Goal: Task Accomplishment & Management: Use online tool/utility

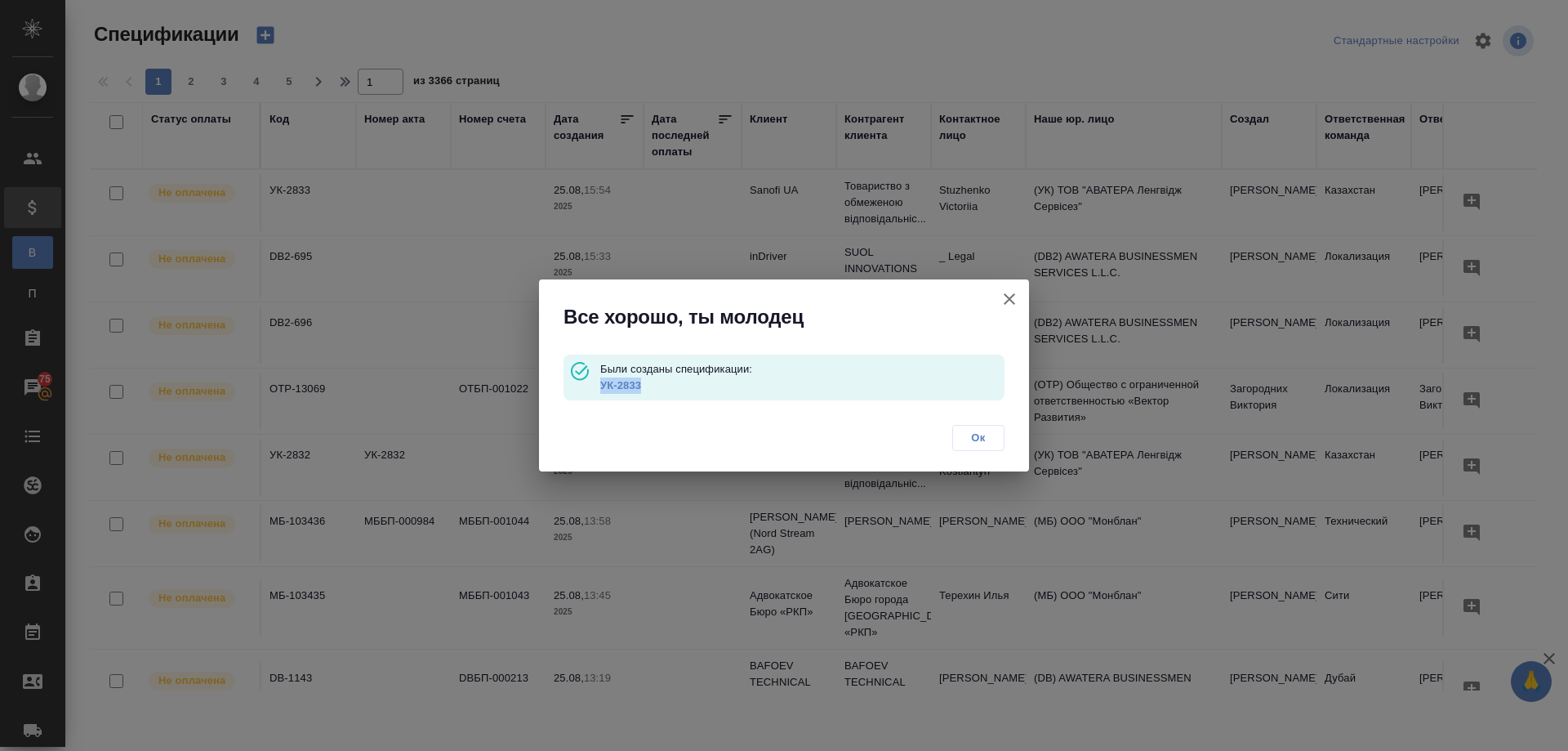
click at [981, 436] on span "Ок" at bounding box center [978, 438] width 35 height 16
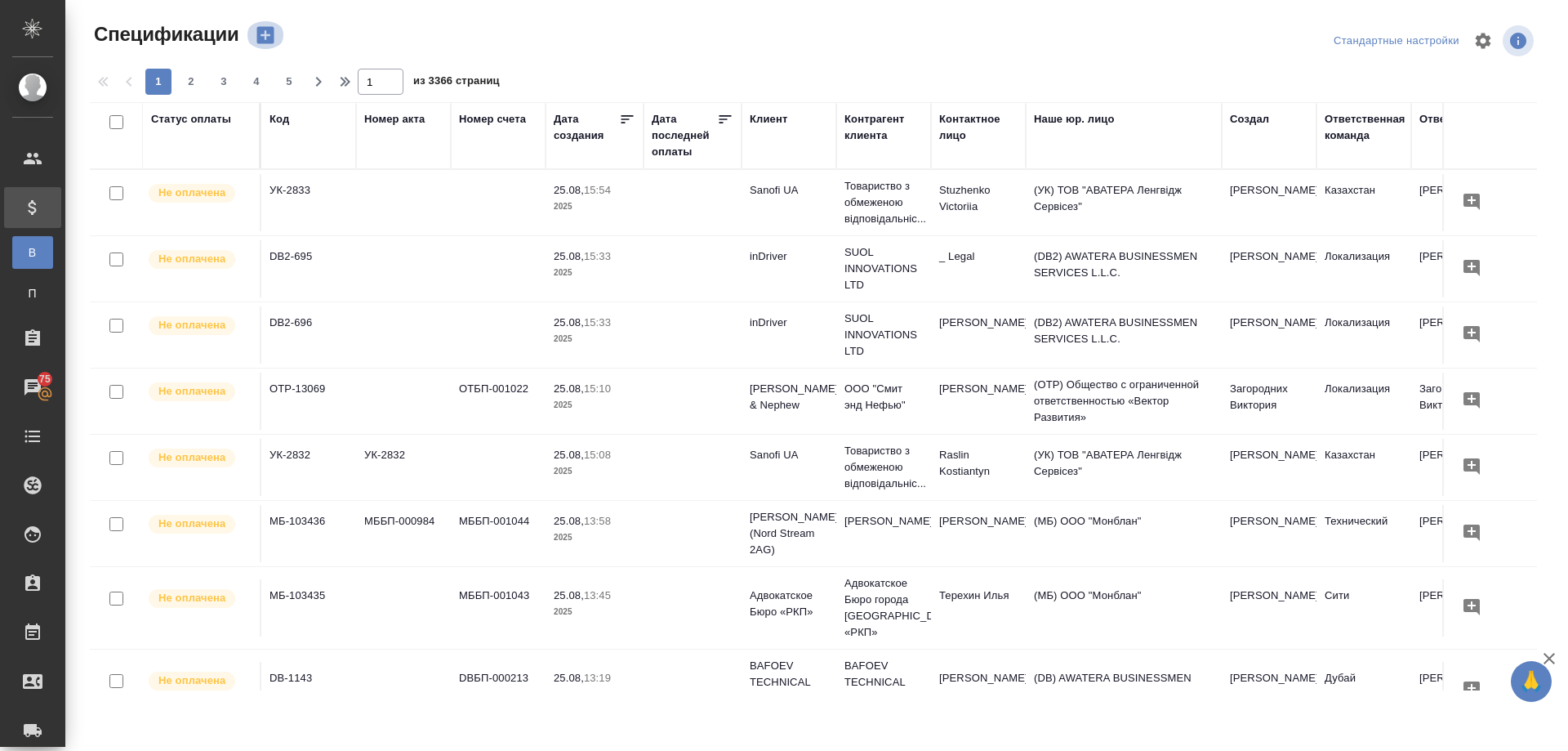
click at [260, 35] on icon "button" at bounding box center [264, 35] width 17 height 17
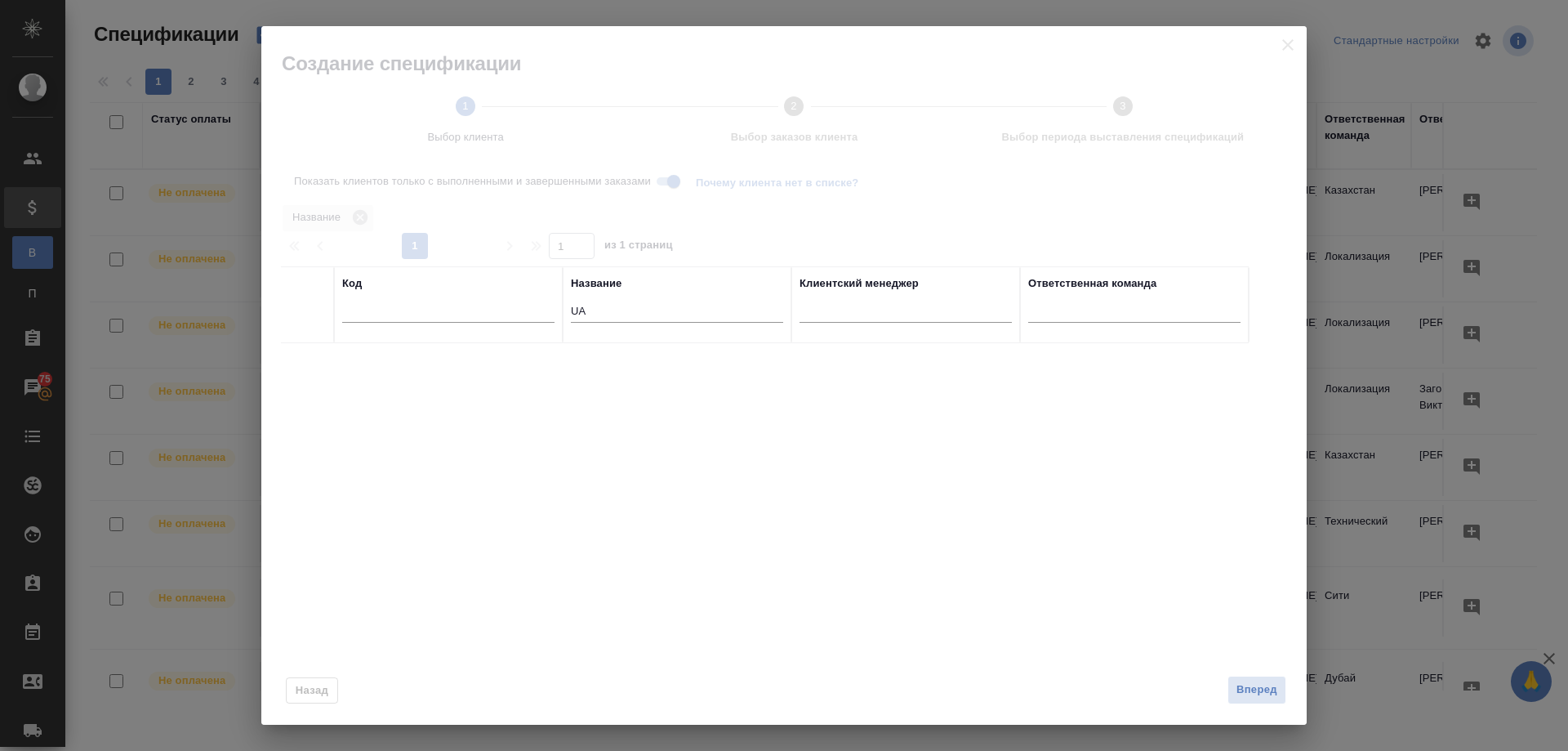
click at [606, 306] on input "UA" at bounding box center [677, 312] width 213 height 21
type input "U"
click at [1286, 47] on div at bounding box center [784, 375] width 1046 height 698
click at [1259, 688] on span "Вперед" at bounding box center [1256, 689] width 41 height 19
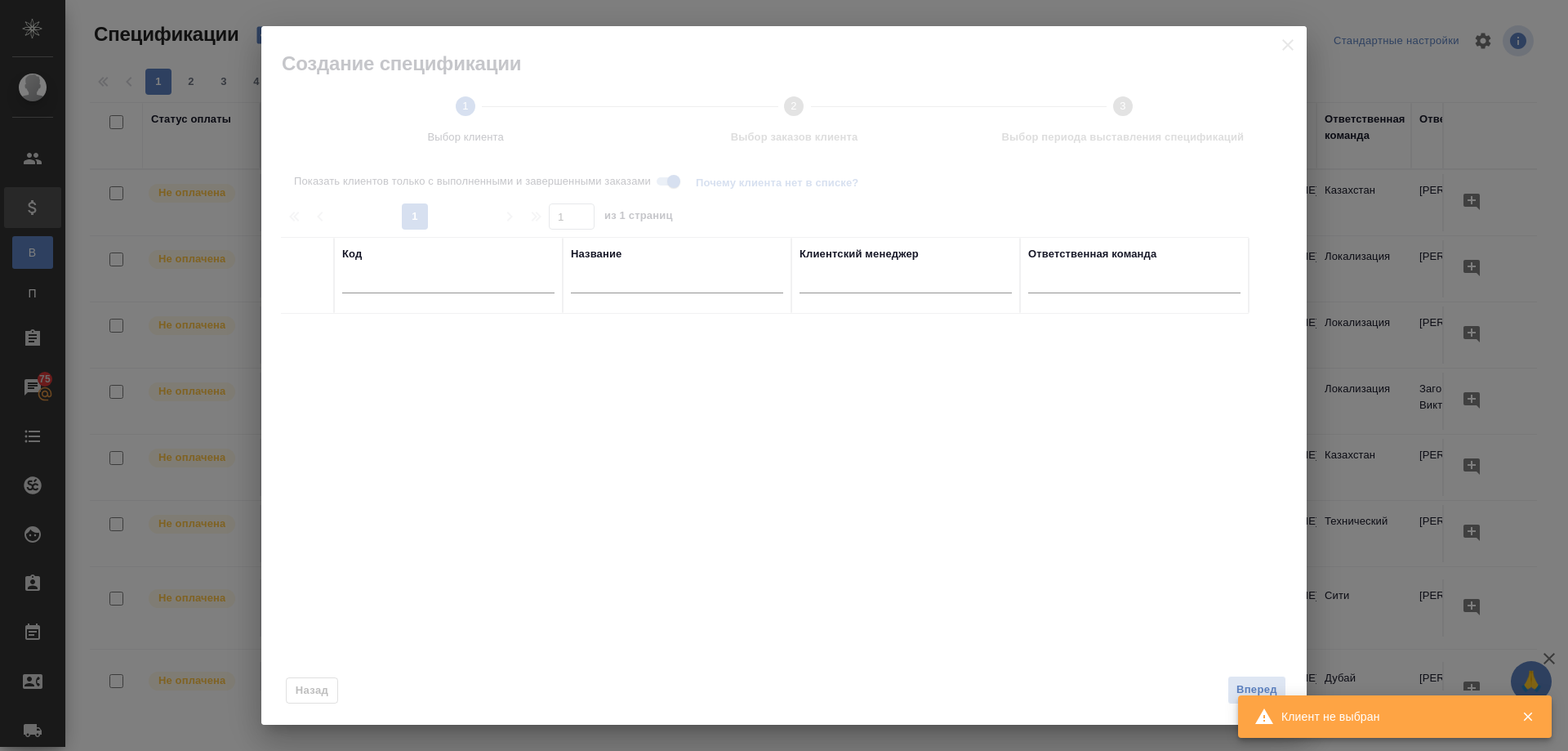
click at [913, 479] on div at bounding box center [784, 498] width 1046 height 454
click at [660, 273] on input "text" at bounding box center [677, 283] width 213 height 21
click at [1294, 44] on div at bounding box center [784, 375] width 1046 height 698
click at [1277, 44] on div at bounding box center [784, 375] width 1046 height 698
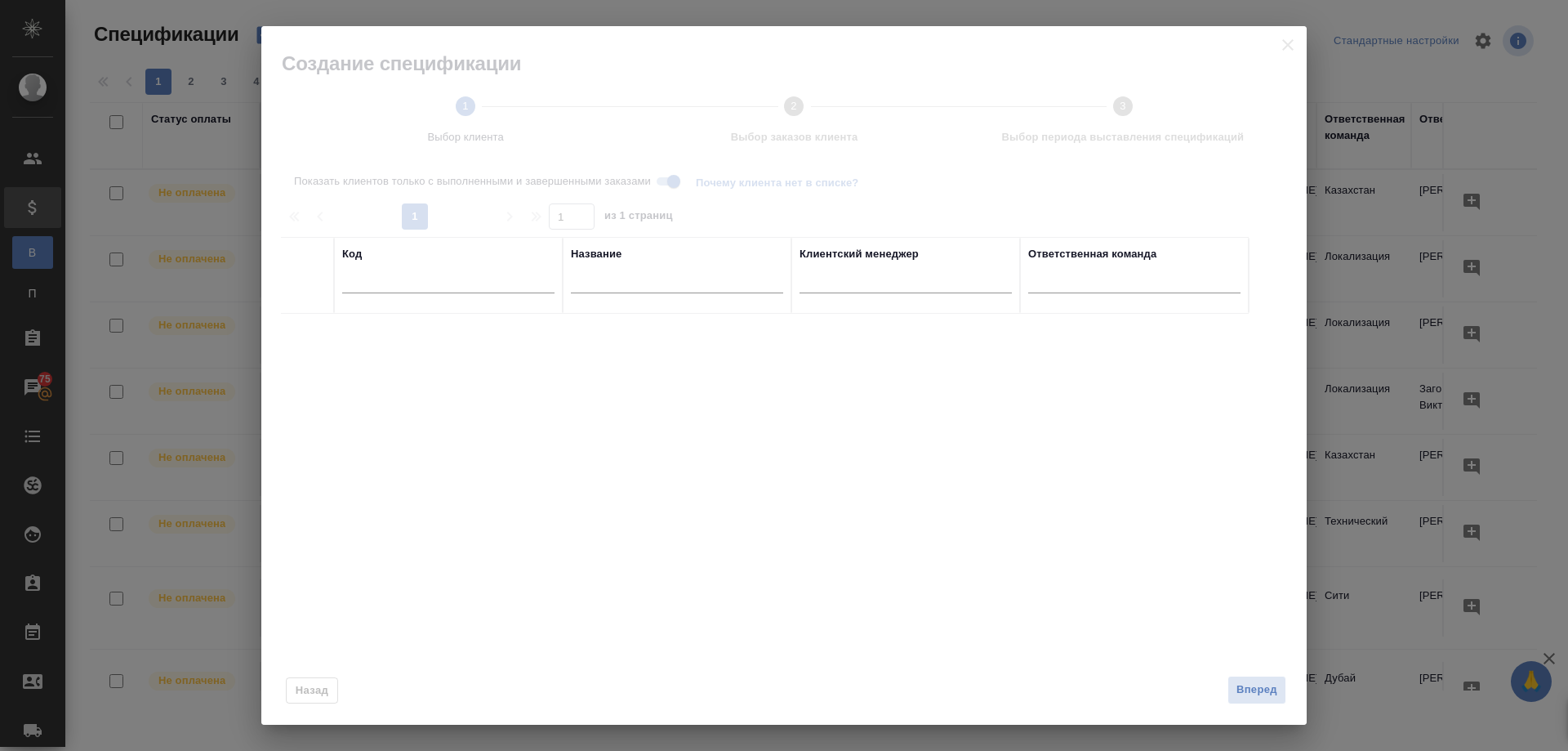
drag, startPoint x: 1300, startPoint y: 200, endPoint x: 1024, endPoint y: 222, distance: 276.9
click at [1285, 168] on div at bounding box center [784, 375] width 1046 height 698
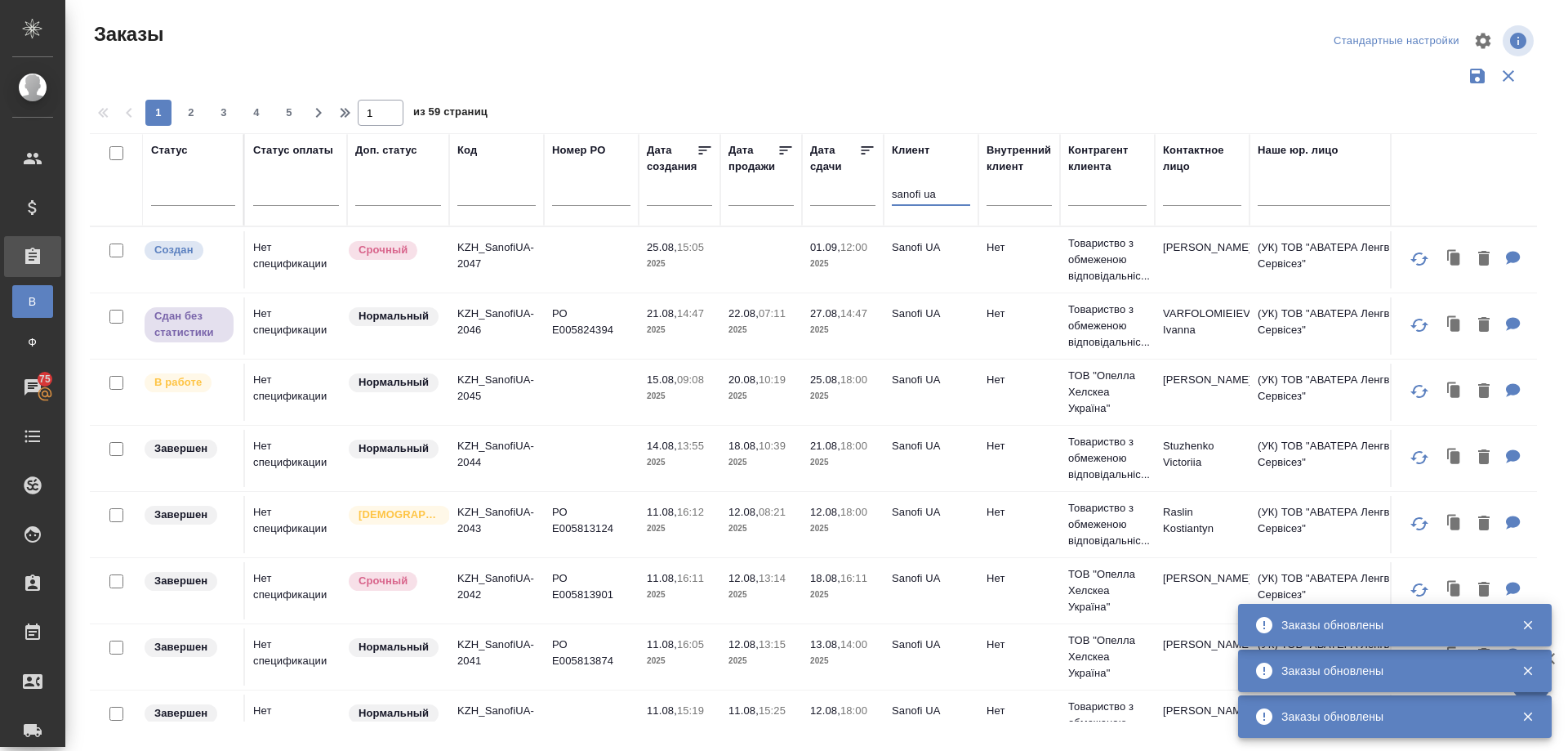
scroll to position [654, 0]
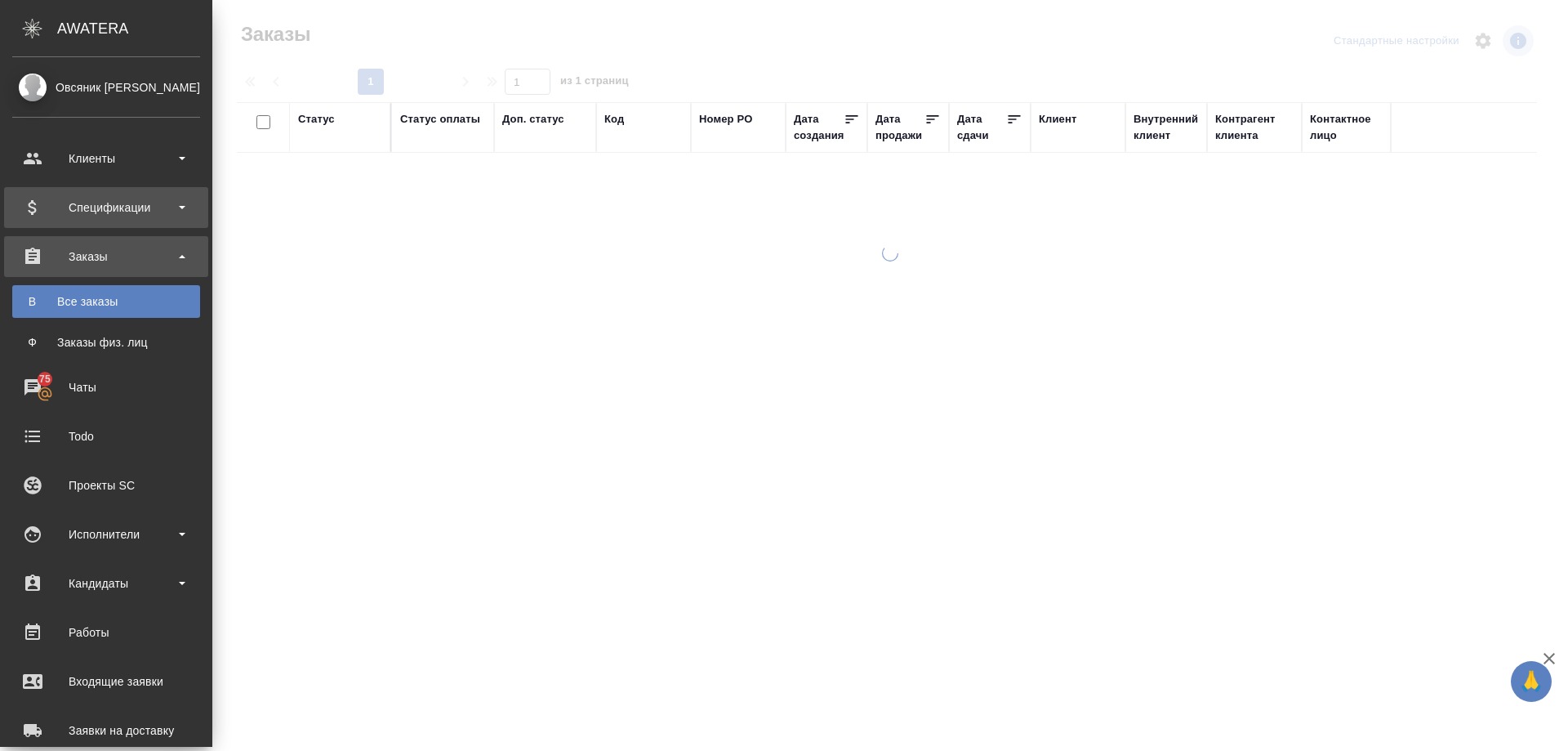
click at [94, 205] on div "Спецификации" at bounding box center [105, 208] width 188 height 25
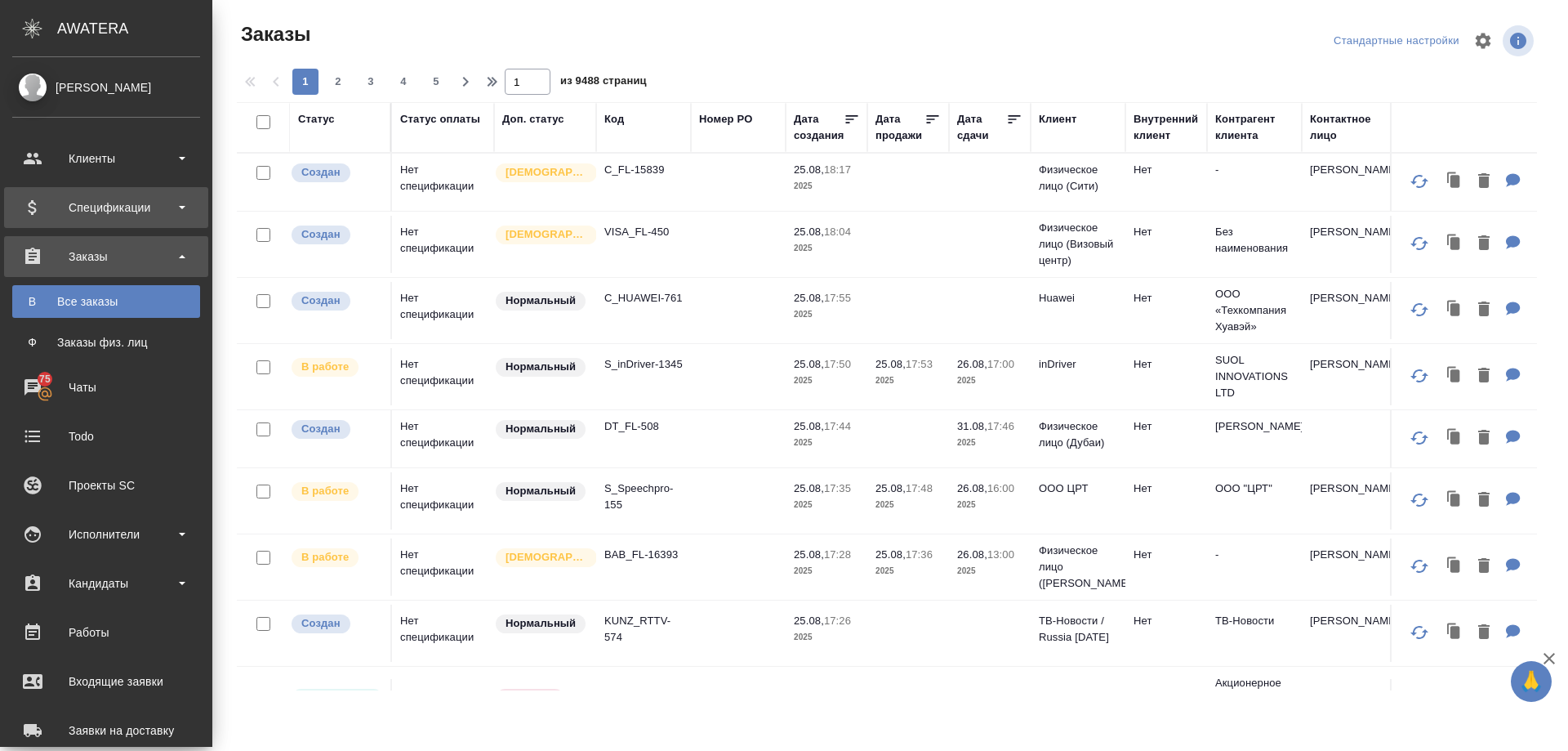
click at [94, 208] on div "Спецификации" at bounding box center [105, 208] width 188 height 25
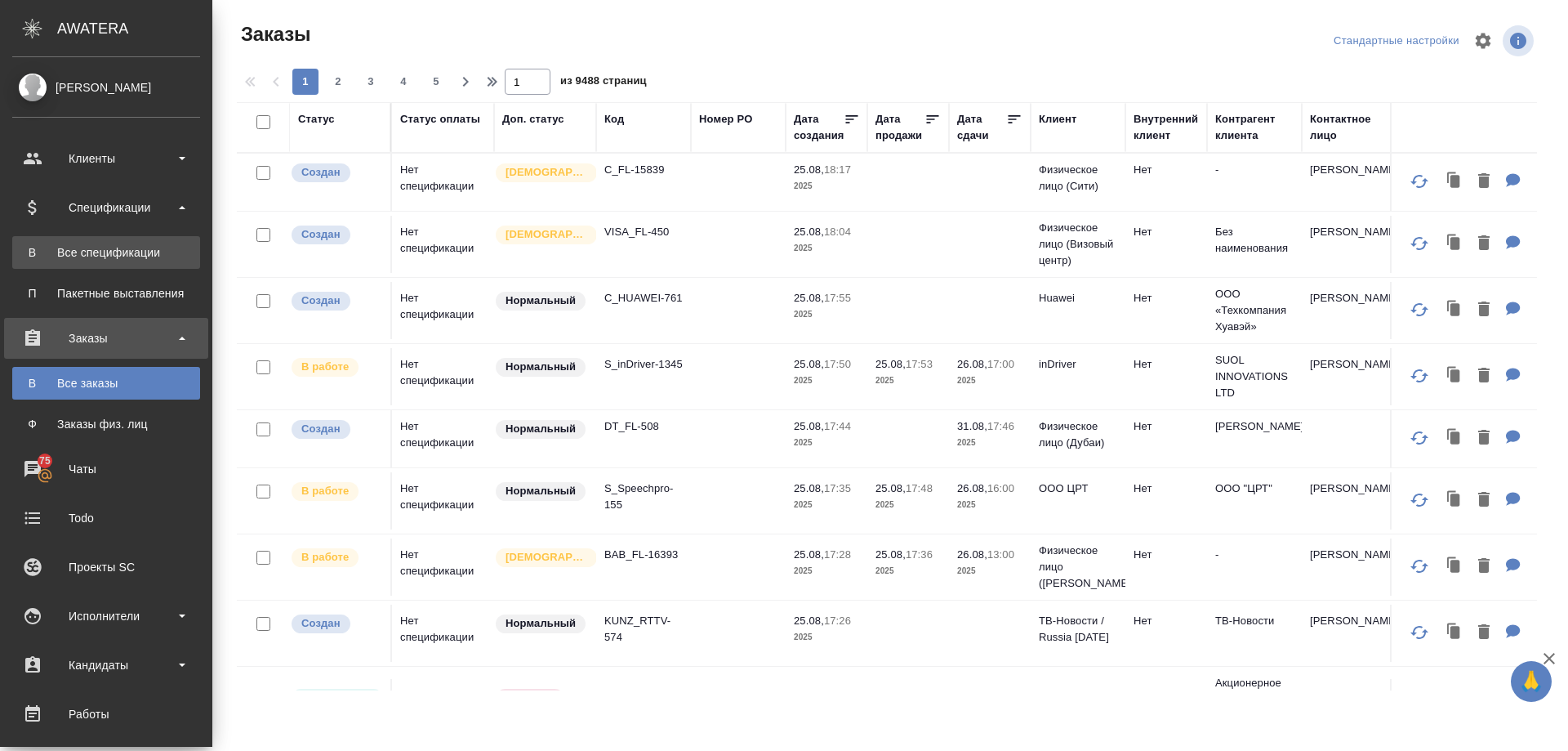
click at [83, 255] on div "Все спецификации" at bounding box center [106, 252] width 172 height 16
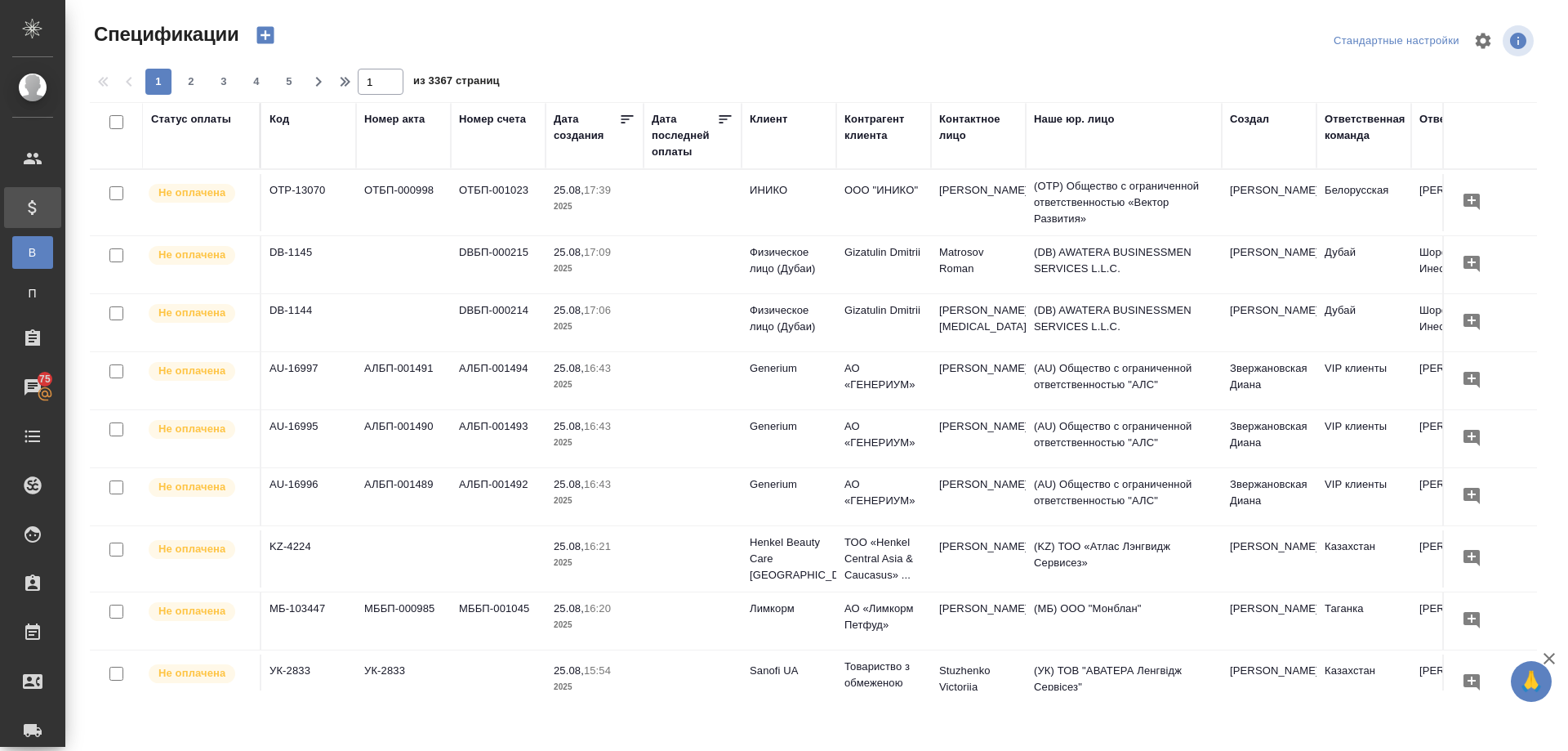
click at [266, 35] on icon "button" at bounding box center [265, 35] width 23 height 23
